Goal: Find specific page/section: Find specific page/section

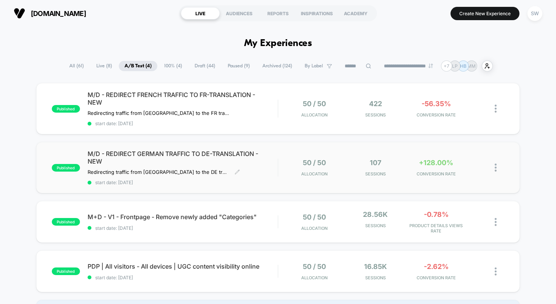
click at [269, 173] on div "M/D - REDIRECT GERMAN TRAFFIC TO DE-TRANSLATION - NEW Redirecting traffic from …" at bounding box center [183, 167] width 190 height 35
